Goal: Task Accomplishment & Management: Manage account settings

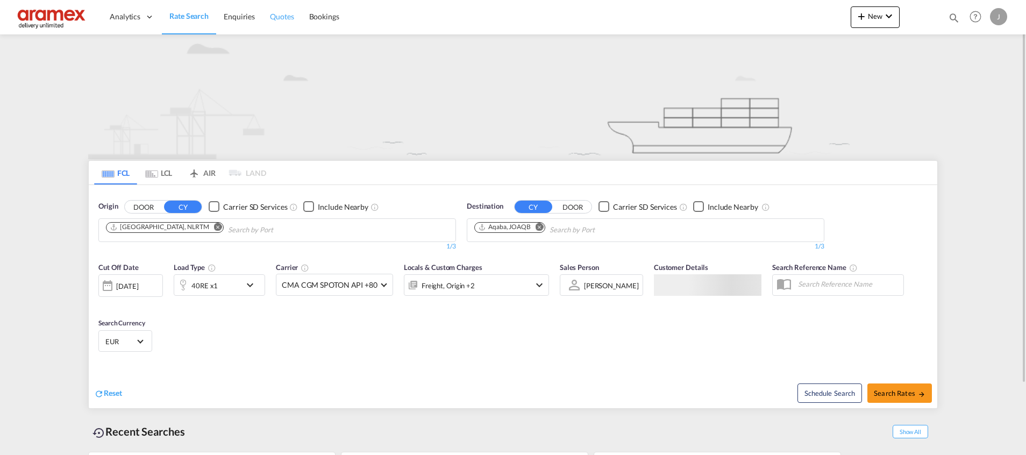
click at [284, 11] on link "Quotes" at bounding box center [281, 16] width 39 height 35
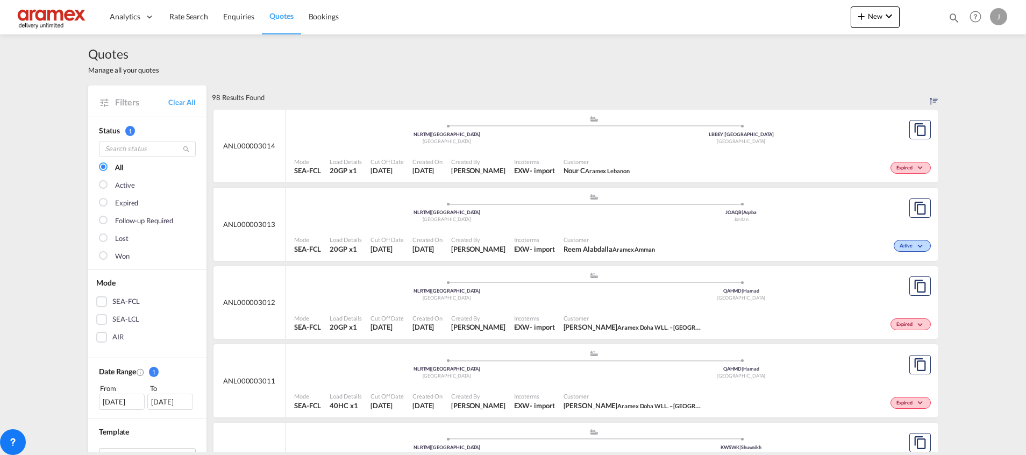
click at [711, 147] on div ".a{fill:#aaa8ad;} .a{fill:#aaa8ad;} NLRTM | [GEOGRAPHIC_DATA] Netherlands JOAQB…" at bounding box center [593, 131] width 599 height 32
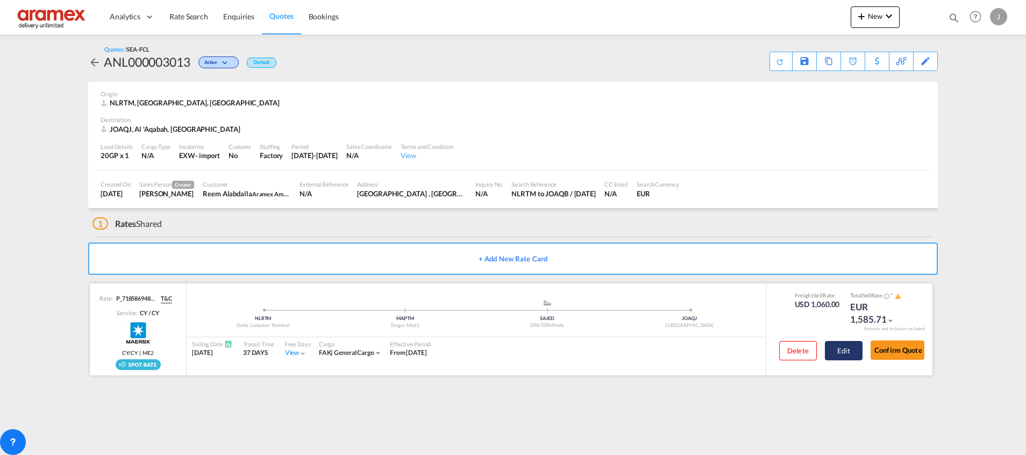
click at [846, 347] on button "Edit" at bounding box center [844, 350] width 38 height 19
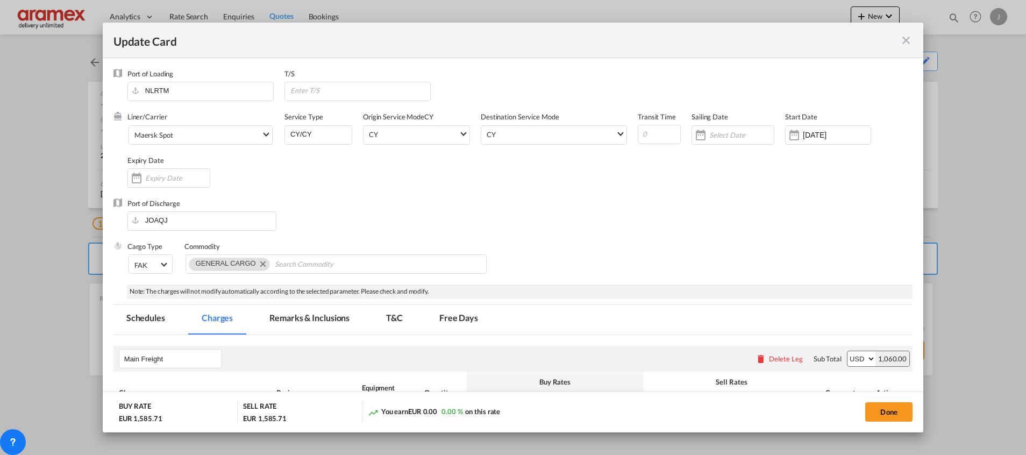
select select "per shipment"
select select "per equipment"
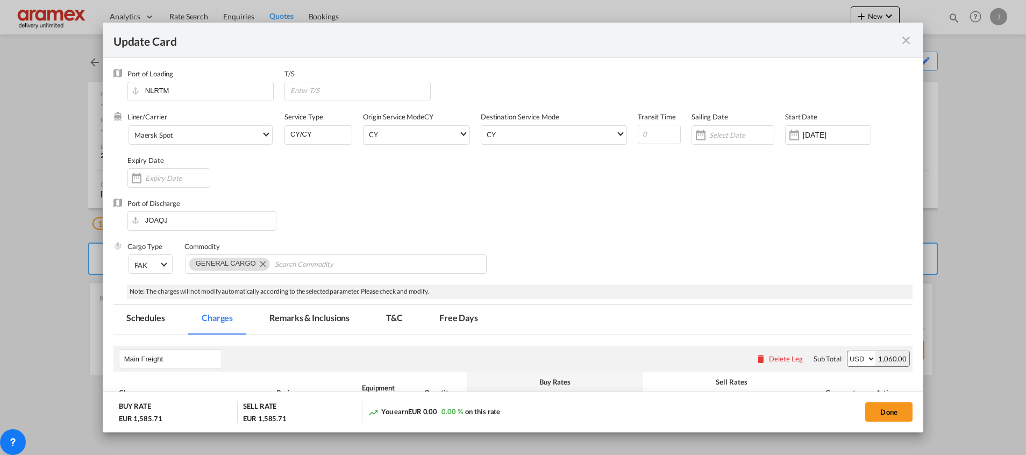
select select "per equipment"
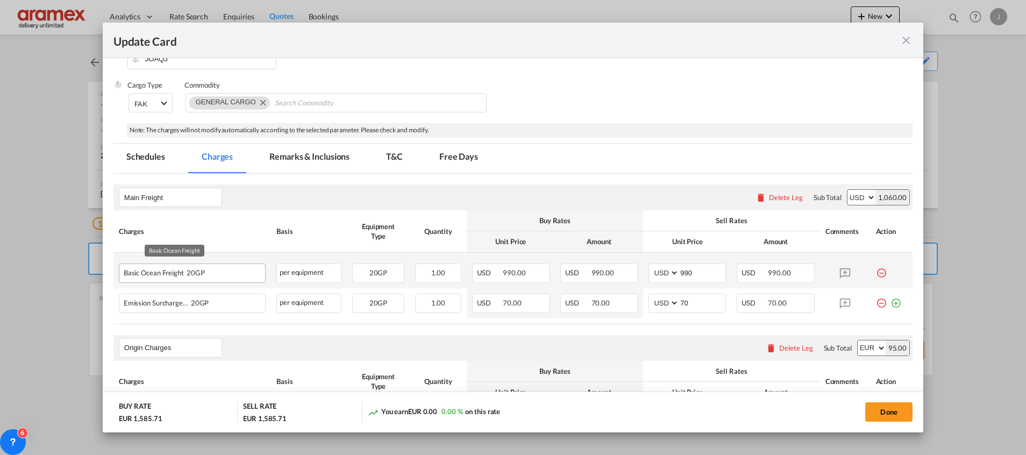
click at [156, 276] on div "Basic Ocean Freight 20GP" at bounding box center [175, 270] width 103 height 13
copy span "Basic Ocean Freight"
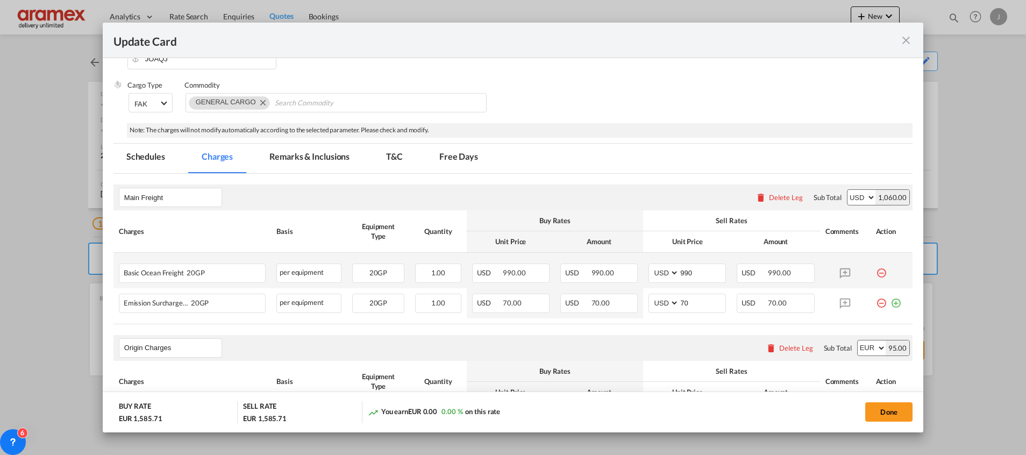
click at [876, 274] on md-icon "icon-minus-circle-outline red-400-fg" at bounding box center [881, 268] width 11 height 11
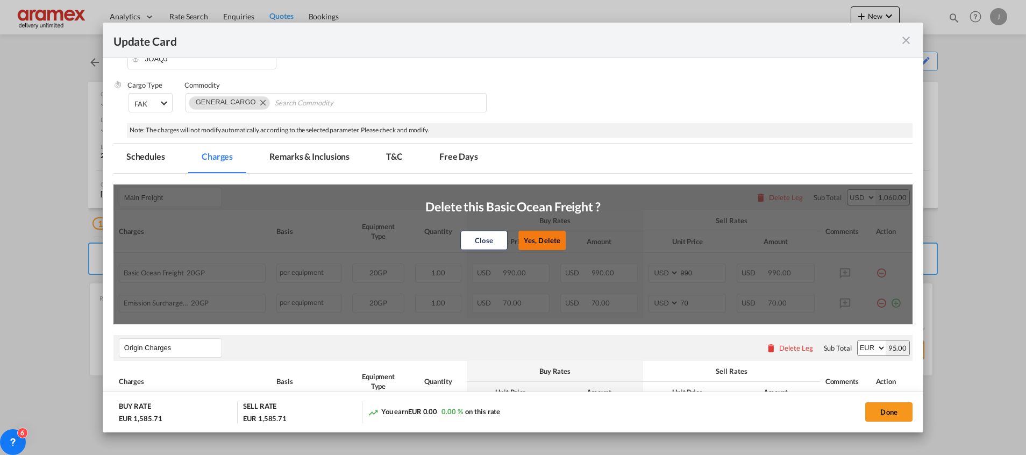
click at [528, 244] on button "Yes, Delete" at bounding box center [541, 240] width 47 height 19
type input "70"
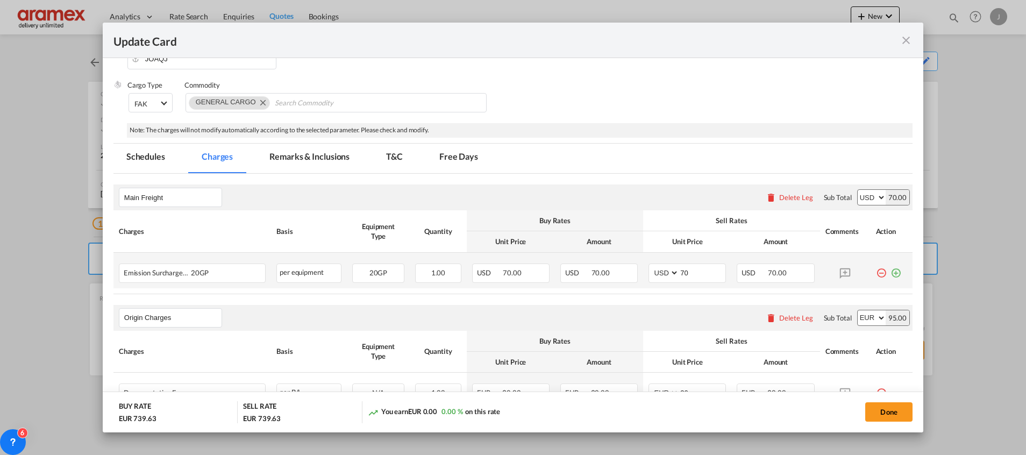
click at [890, 274] on md-icon "icon-plus-circle-outline green-400-fg" at bounding box center [895, 268] width 11 height 11
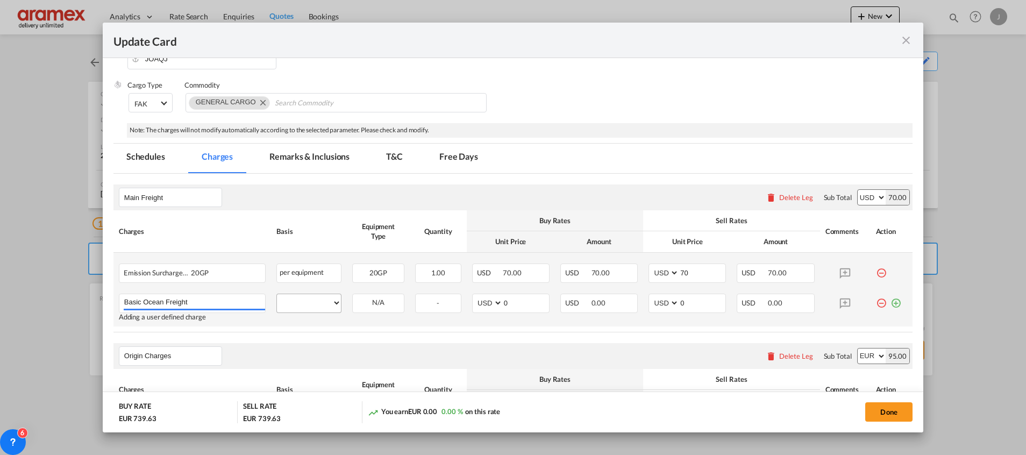
type input "Basic Ocean Freight"
click at [305, 303] on select "per equipment per container per B/L per shipping bill per shipment % on freight…" at bounding box center [309, 302] width 64 height 17
select select "per equipment"
click at [277, 294] on select "per equipment per container per B/L per shipping bill per shipment % on freight…" at bounding box center [309, 302] width 64 height 17
drag, startPoint x: 373, startPoint y: 302, endPoint x: 376, endPoint y: 312, distance: 10.6
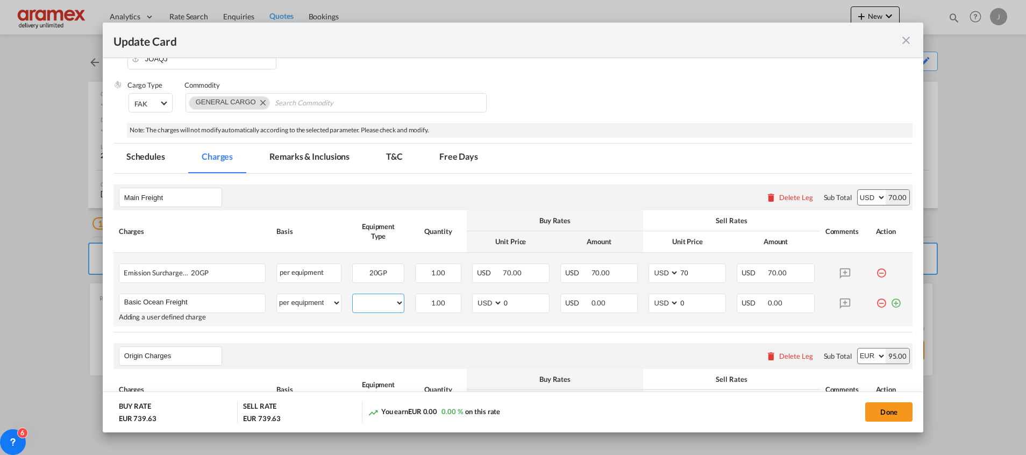
click at [373, 302] on select "20GP" at bounding box center [378, 303] width 51 height 15
select select "20GP"
click at [353, 296] on select "20GP" at bounding box center [378, 303] width 51 height 15
drag, startPoint x: 506, startPoint y: 306, endPoint x: 481, endPoint y: 303, distance: 25.9
click at [481, 303] on md-input-container "AED AFN ALL AMD ANG AOA ARS AUD AWG AZN BAM BBD BDT BGN BHD BIF BMD BND [PERSON…" at bounding box center [510, 303] width 77 height 19
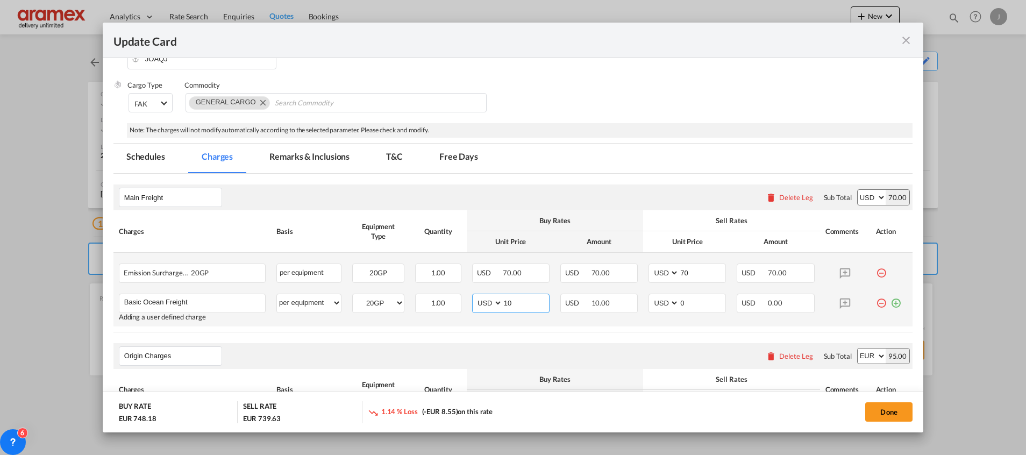
drag, startPoint x: 506, startPoint y: 300, endPoint x: 481, endPoint y: 304, distance: 26.1
click at [481, 303] on md-input-container "AED AFN ALL AMD ANG AOA ARS AUD AWG AZN BAM BBD BDT BGN BHD BIF BMD BND [PERSON…" at bounding box center [510, 303] width 77 height 19
click at [510, 299] on input "1015" at bounding box center [526, 302] width 46 height 16
type input "1015"
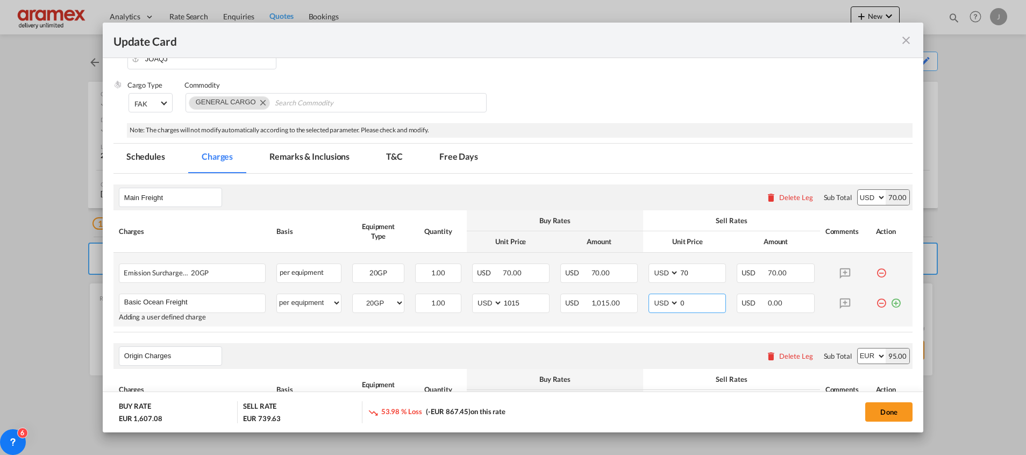
drag, startPoint x: 691, startPoint y: 302, endPoint x: 638, endPoint y: 306, distance: 53.4
click at [643, 306] on td "AED AFN ALL AMD ANG AOA ARS AUD AWG AZN BAM BBD BDT BGN BHD BIF BMD BND [PERSON…" at bounding box center [687, 307] width 88 height 38
paste input "1015"
type input "1015"
click at [633, 349] on div "Origin Charges Please enter leg name Leg Name Already Exists Delete Leg Sub Tot…" at bounding box center [512, 356] width 799 height 26
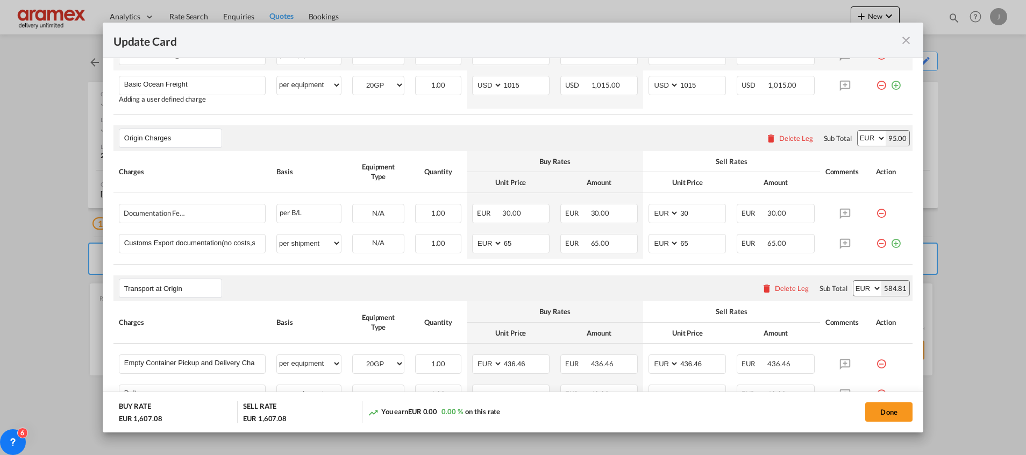
scroll to position [403, 0]
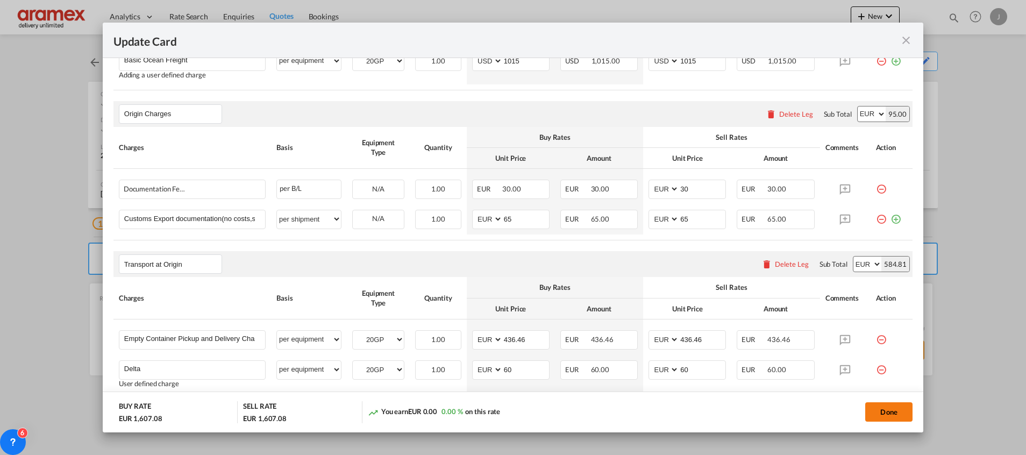
click at [877, 406] on button "Done" at bounding box center [888, 411] width 47 height 19
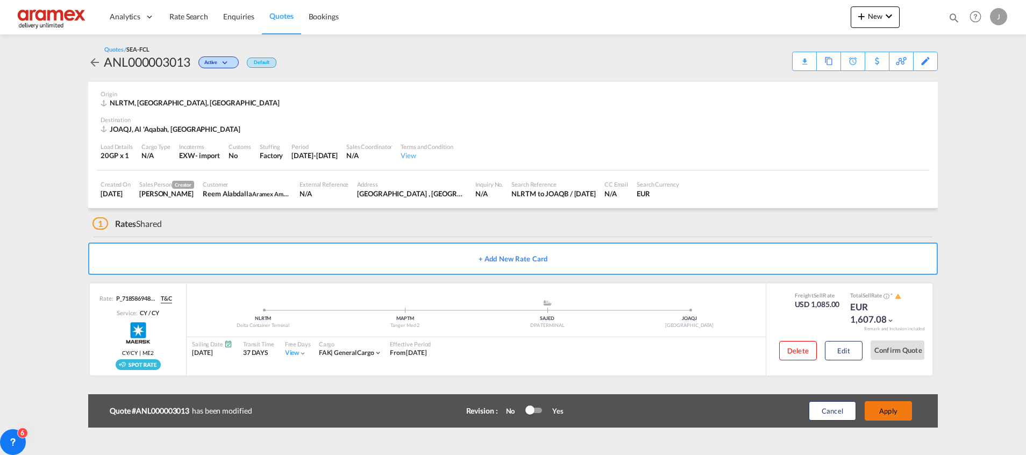
click at [879, 410] on button "Apply" at bounding box center [887, 410] width 47 height 19
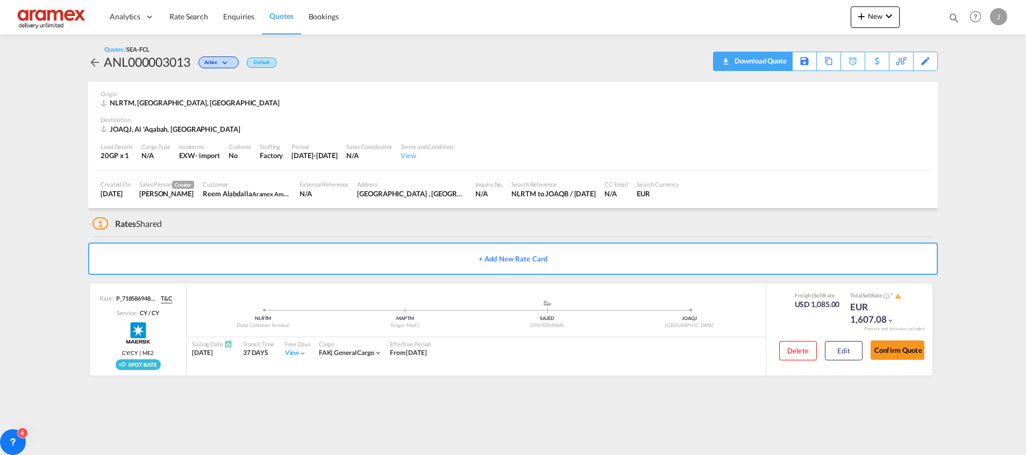
click at [776, 61] on div "Download Quote" at bounding box center [759, 60] width 55 height 17
